Goal: Download file/media

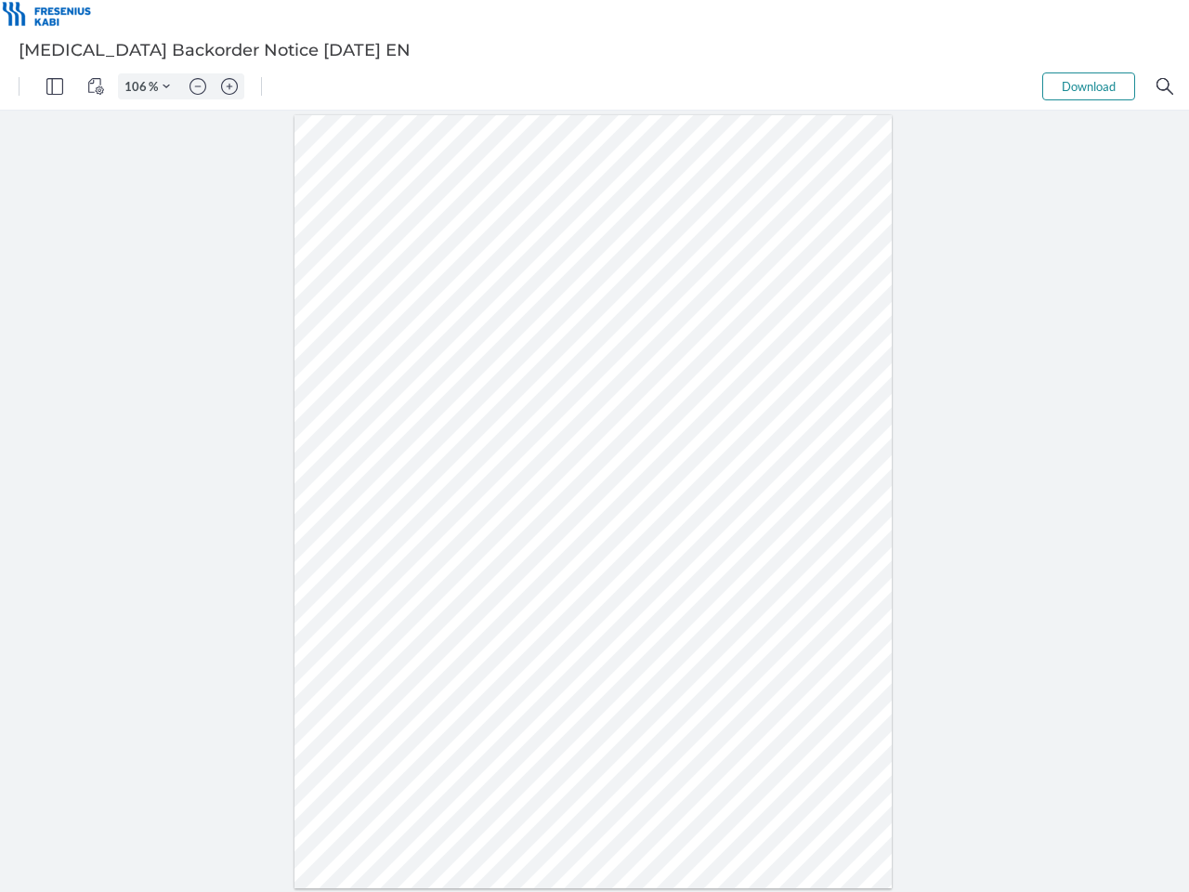
click at [55, 86] on img "Panel" at bounding box center [54, 86] width 17 height 17
click at [96, 86] on img "View Controls" at bounding box center [95, 86] width 17 height 17
click at [138, 86] on input "106" at bounding box center [134, 86] width 30 height 17
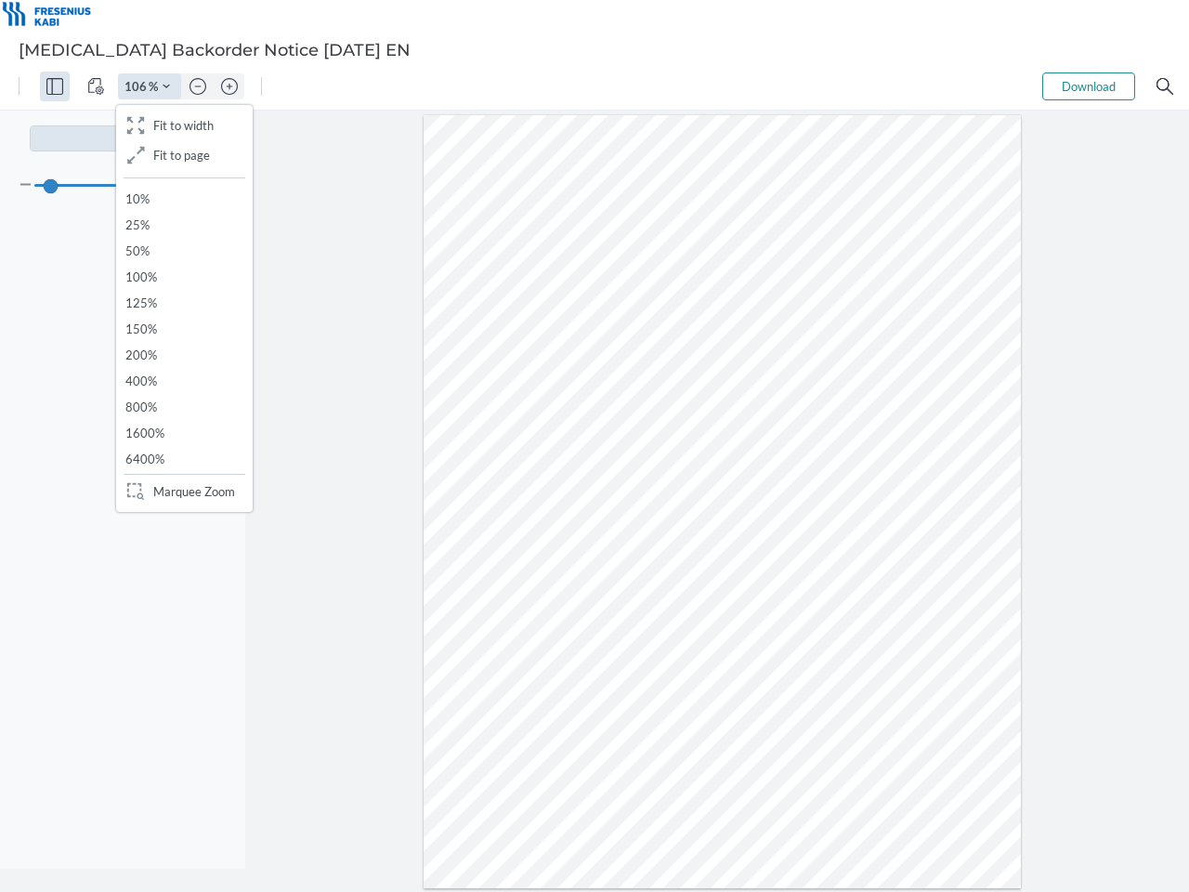
click at [166, 86] on img "Zoom Controls" at bounding box center [166, 86] width 7 height 7
click at [198, 86] on img "Zoom out" at bounding box center [198, 86] width 17 height 17
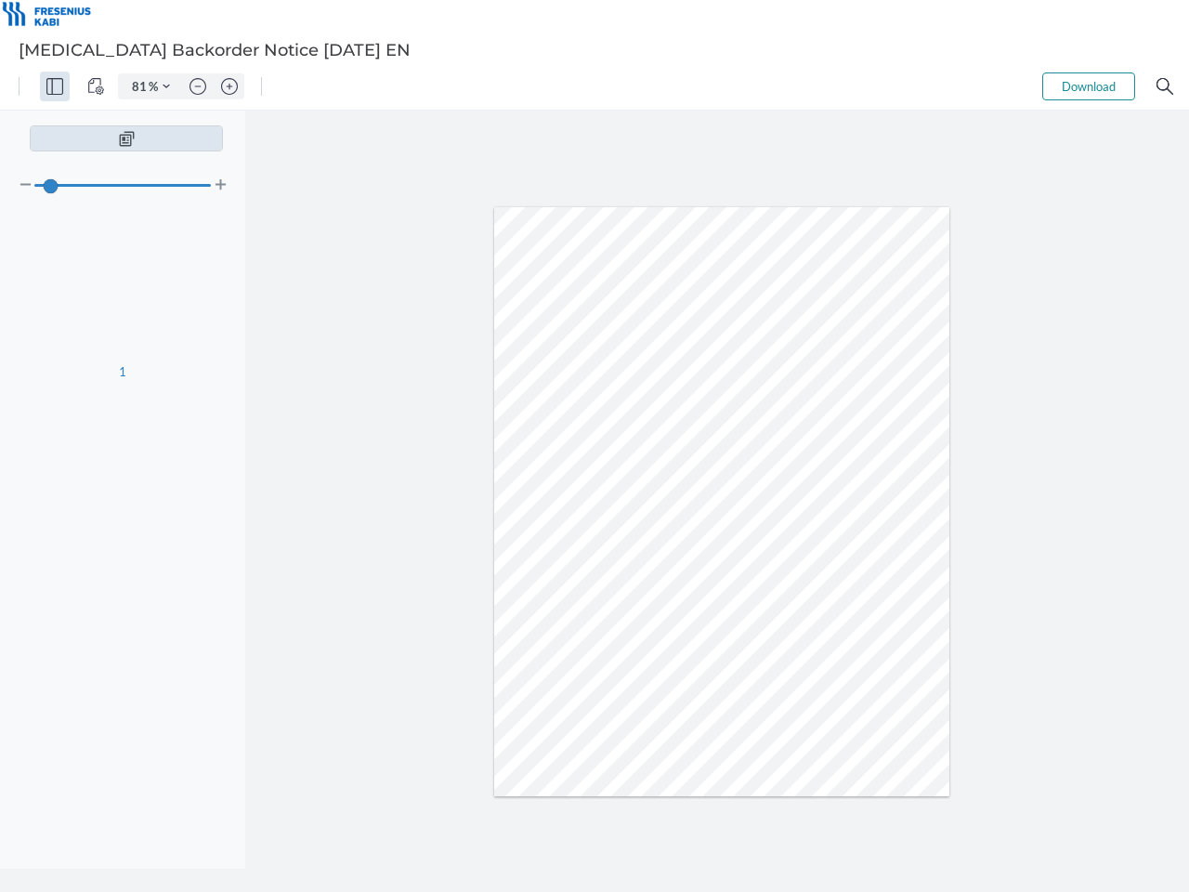
click at [229, 86] on img "Zoom in" at bounding box center [229, 86] width 17 height 17
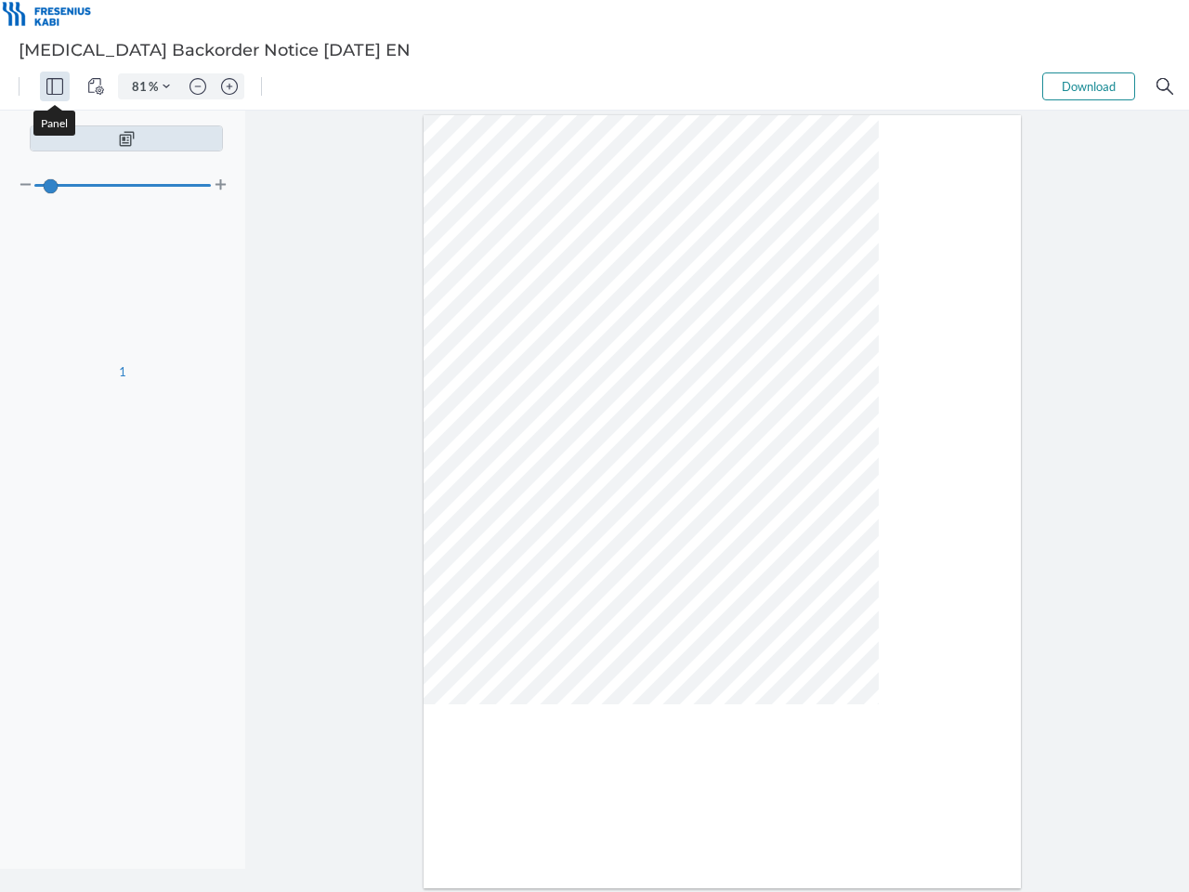
type input "106"
click at [1089, 86] on button "Download" at bounding box center [1089, 86] width 93 height 28
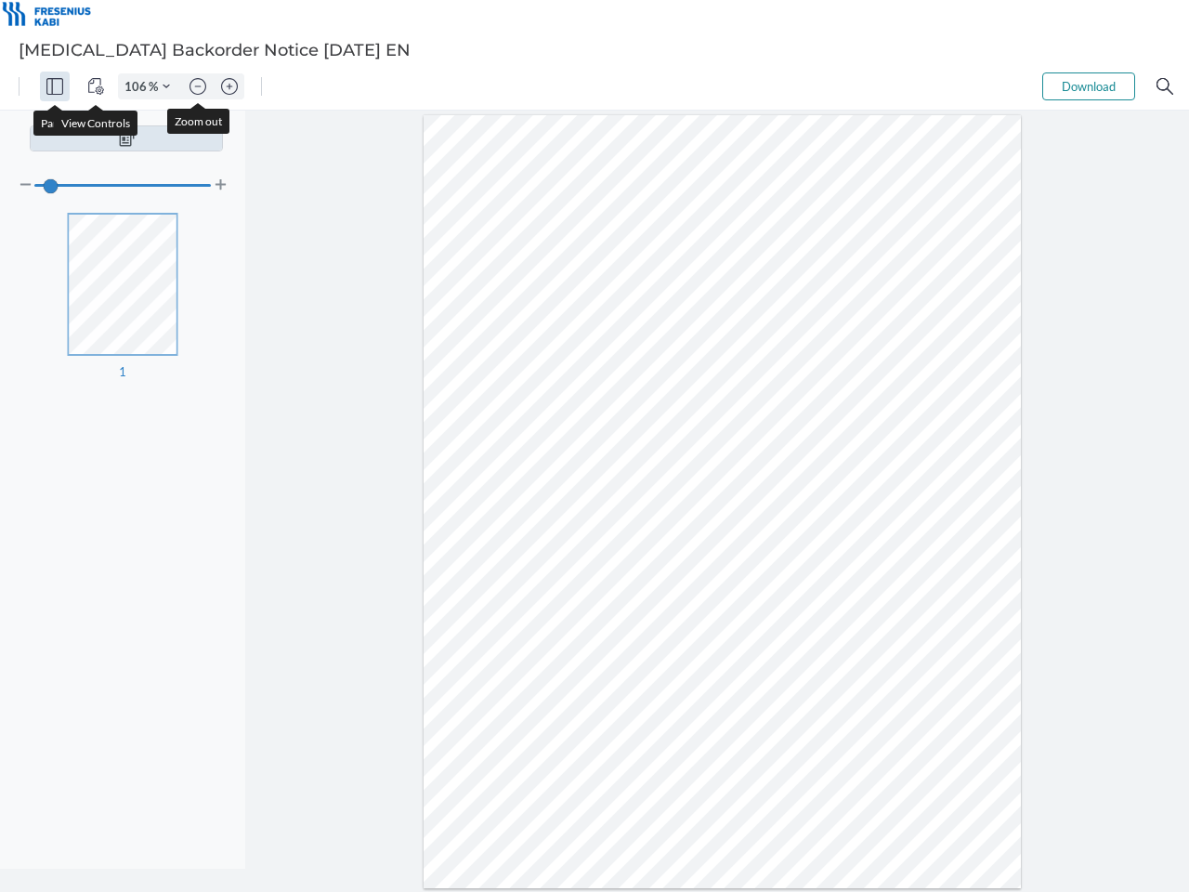
click at [1165, 86] on img "Search" at bounding box center [1165, 86] width 17 height 17
